Goal: Task Accomplishment & Management: Manage account settings

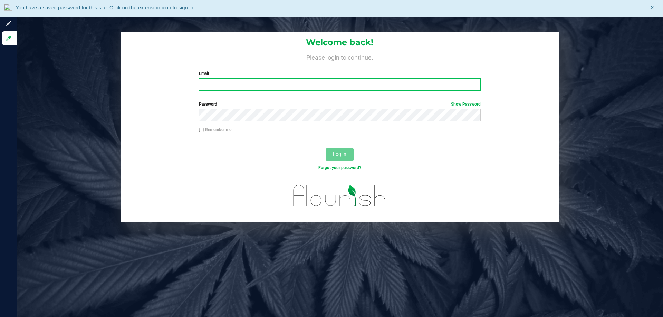
click at [264, 88] on input "Email" at bounding box center [339, 84] width 281 height 12
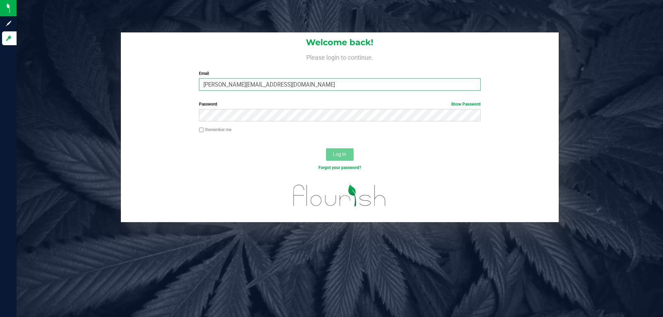
type input "gjewlewicz@liveparallel.com"
click at [326, 148] on button "Log In" at bounding box center [340, 154] width 28 height 12
click at [257, 87] on input "gjewlewicz@liveparallel.com" at bounding box center [339, 84] width 281 height 12
click at [229, 85] on input "gjewlewicz@liveparallel.com" at bounding box center [339, 84] width 281 height 12
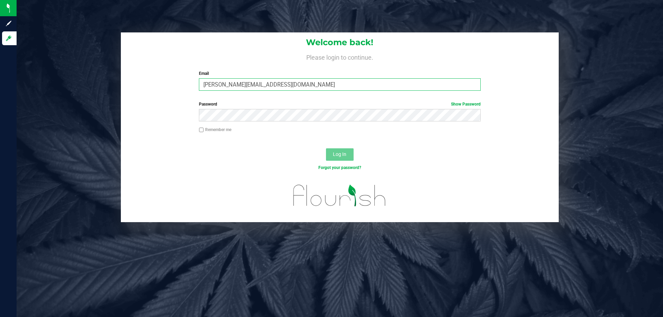
click at [230, 84] on input "gjewlewicz@liveparallel.com" at bounding box center [339, 84] width 281 height 12
drag, startPoint x: 280, startPoint y: 86, endPoint x: 195, endPoint y: 85, distance: 84.9
click at [195, 85] on div "Email gjewlewicz@liveparallel.com Required Please format your email correctly." at bounding box center [340, 80] width 292 height 20
click at [326, 148] on button "Log In" at bounding box center [340, 154] width 28 height 12
click at [237, 83] on input "Email" at bounding box center [339, 84] width 281 height 12
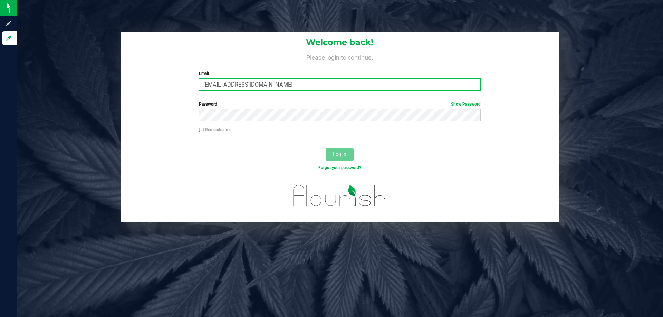
type input "[EMAIL_ADDRESS][DOMAIN_NAME]"
click at [326, 148] on button "Log In" at bounding box center [340, 154] width 28 height 12
